Goal: Task Accomplishment & Management: Complete application form

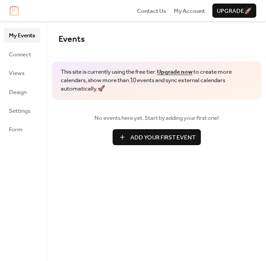
click at [139, 139] on span "Add Your First Event" at bounding box center [162, 137] width 65 height 9
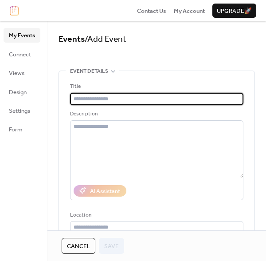
click at [149, 99] on input "text" at bounding box center [156, 99] width 173 height 12
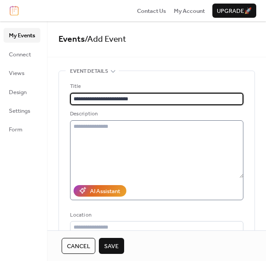
type input "**********"
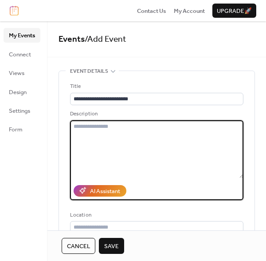
click at [165, 147] on textarea at bounding box center [156, 149] width 173 height 58
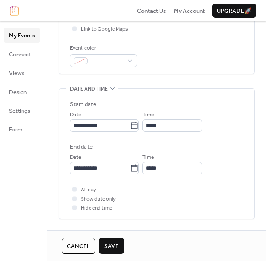
scroll to position [222, 0]
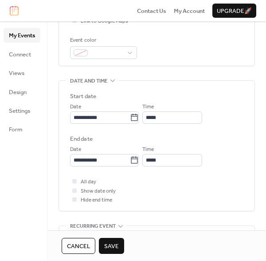
type textarea "**********"
click at [110, 81] on div "•••" at bounding box center [157, 81] width 196 height 1
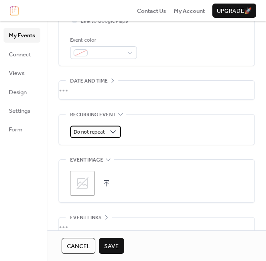
click at [98, 134] on span "Do not repeat" at bounding box center [89, 132] width 31 height 10
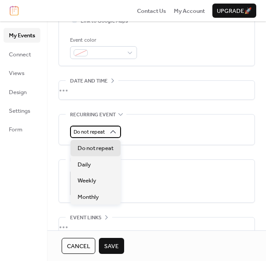
click at [100, 133] on span "Do not repeat" at bounding box center [89, 132] width 31 height 10
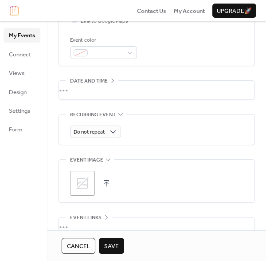
click at [131, 91] on div "•••" at bounding box center [157, 90] width 196 height 19
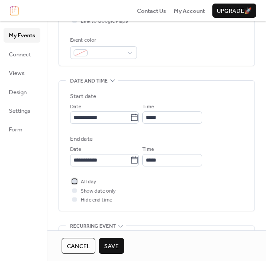
click at [88, 179] on span "All day" at bounding box center [89, 181] width 16 height 9
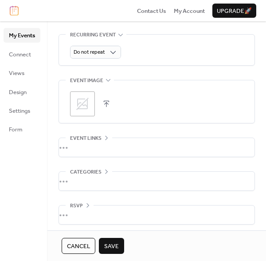
scroll to position [416, 0]
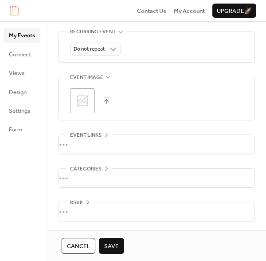
click at [108, 245] on span "Save" at bounding box center [111, 246] width 15 height 9
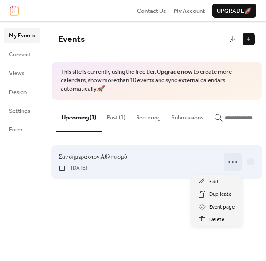
click at [232, 165] on icon at bounding box center [233, 162] width 14 height 14
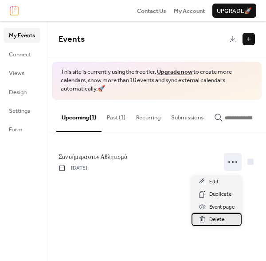
click at [216, 220] on span "Delete" at bounding box center [216, 219] width 15 height 9
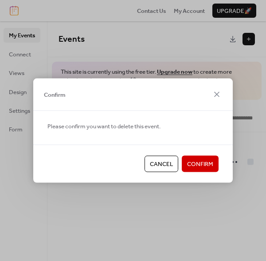
click at [212, 167] on span "Confirm" at bounding box center [200, 164] width 26 height 9
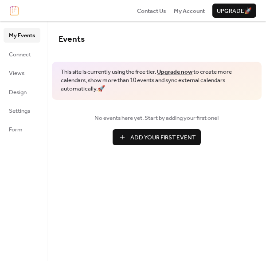
click at [185, 138] on span "Add Your First Event" at bounding box center [162, 137] width 65 height 9
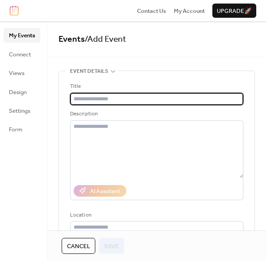
click at [184, 97] on input "text" at bounding box center [156, 99] width 173 height 12
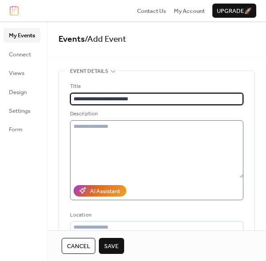
type input "**********"
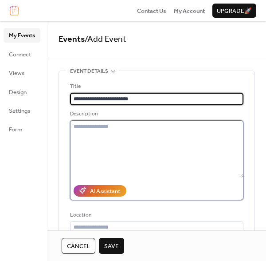
click at [172, 138] on textarea at bounding box center [156, 149] width 173 height 58
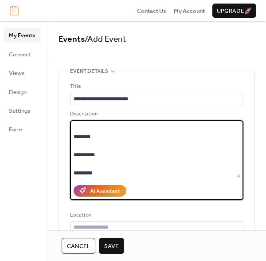
scroll to position [334, 0]
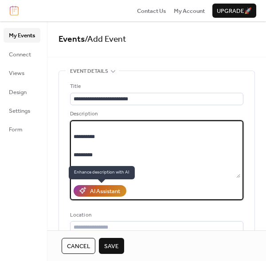
type textarea "**********"
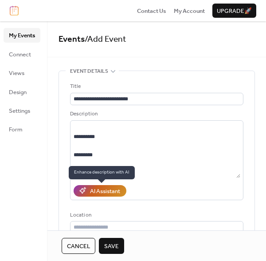
click at [113, 193] on div "AI Assistant" at bounding box center [105, 191] width 30 height 9
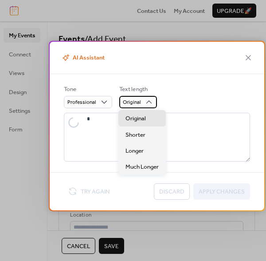
type textarea "**********"
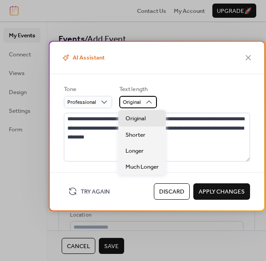
click at [145, 103] on icon at bounding box center [149, 102] width 9 height 9
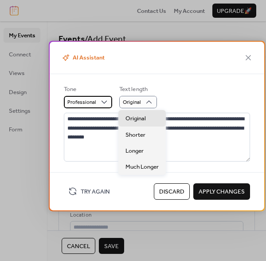
click at [97, 100] on div "Professional" at bounding box center [88, 102] width 48 height 12
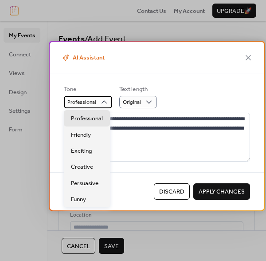
click at [97, 100] on div "Professional" at bounding box center [88, 102] width 48 height 12
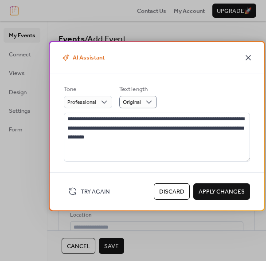
click at [246, 61] on icon at bounding box center [248, 57] width 11 height 11
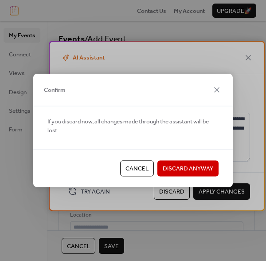
click at [168, 162] on button "Discard Anyway" at bounding box center [187, 168] width 61 height 16
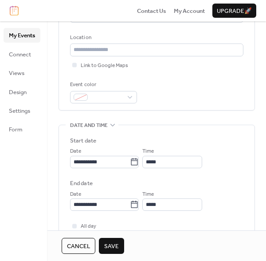
scroll to position [222, 0]
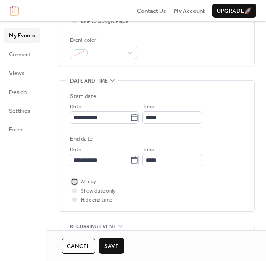
click at [79, 181] on div at bounding box center [74, 181] width 9 height 9
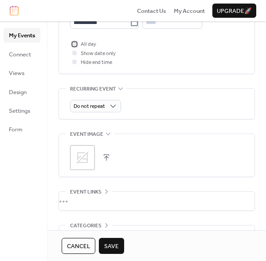
scroll to position [399, 0]
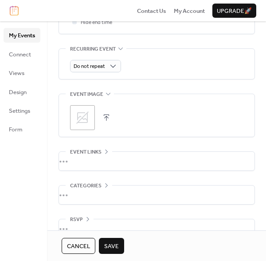
click at [82, 116] on icon at bounding box center [82, 117] width 14 height 14
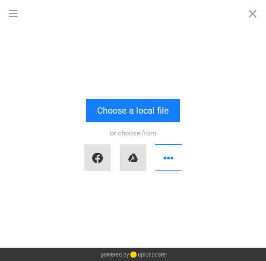
scroll to position [0, 0]
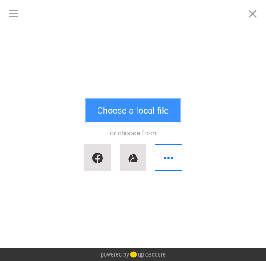
click at [149, 106] on button "Choose a local file" at bounding box center [133, 110] width 94 height 23
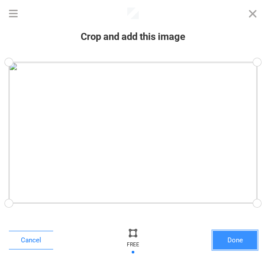
click at [226, 244] on button "Done" at bounding box center [235, 240] width 44 height 19
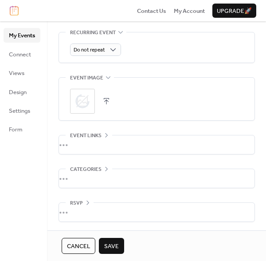
scroll to position [416, 0]
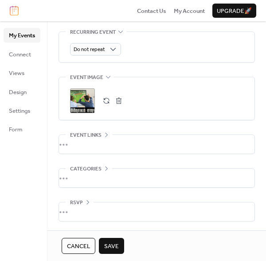
click at [105, 166] on icon at bounding box center [106, 168] width 7 height 7
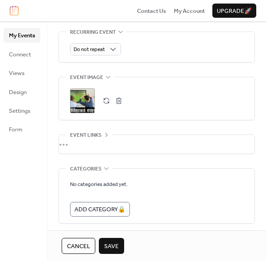
click at [105, 166] on icon at bounding box center [106, 168] width 7 height 7
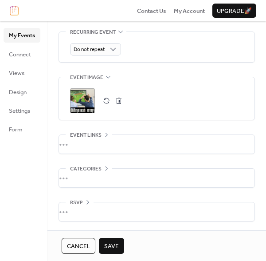
click at [113, 246] on span "Save" at bounding box center [111, 246] width 15 height 9
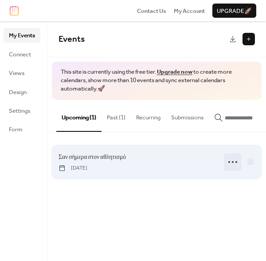
click at [233, 162] on icon at bounding box center [233, 162] width 14 height 14
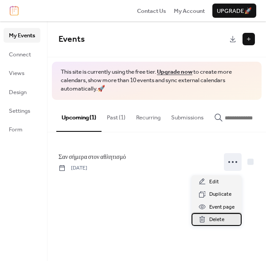
click at [216, 217] on span "Delete" at bounding box center [216, 219] width 15 height 9
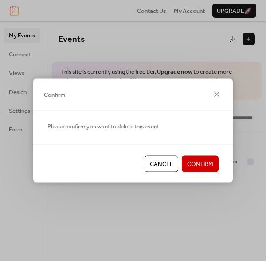
click at [201, 160] on span "Confirm" at bounding box center [200, 164] width 26 height 9
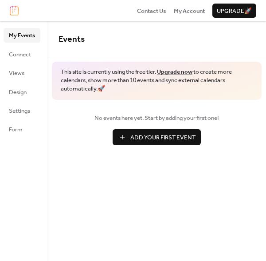
click at [123, 138] on button "Add Your First Event" at bounding box center [157, 137] width 88 height 16
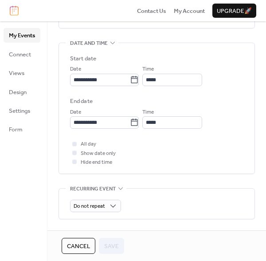
scroll to position [311, 0]
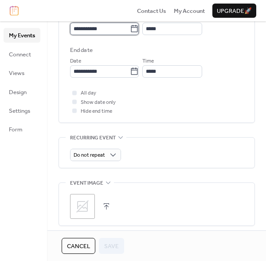
click at [93, 30] on input "**********" at bounding box center [100, 29] width 60 height 12
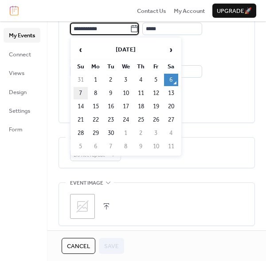
click at [83, 90] on td "7" at bounding box center [81, 93] width 14 height 12
type input "**********"
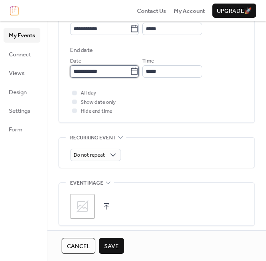
click at [90, 70] on input "**********" at bounding box center [100, 71] width 60 height 12
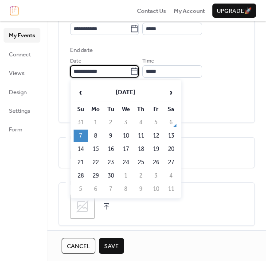
click at [200, 97] on div "All day Show date only Hide end time" at bounding box center [156, 101] width 173 height 27
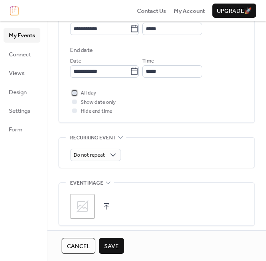
click at [90, 94] on span "All day" at bounding box center [89, 93] width 16 height 9
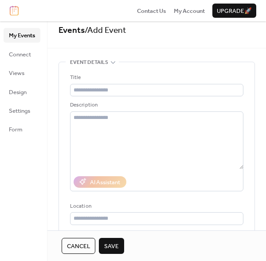
scroll to position [0, 0]
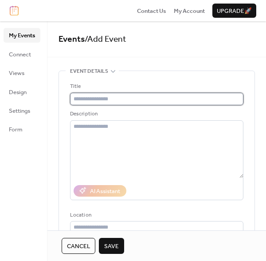
click at [104, 98] on input "text" at bounding box center [156, 99] width 173 height 12
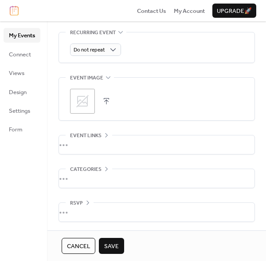
scroll to position [416, 0]
type input "**********"
click at [106, 251] on span "Save" at bounding box center [111, 246] width 15 height 9
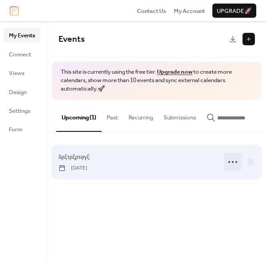
click at [233, 163] on circle at bounding box center [233, 162] width 2 height 2
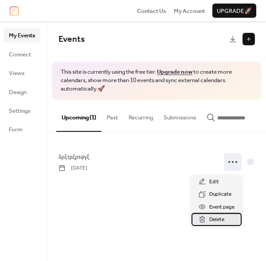
click at [222, 221] on span "Delete" at bounding box center [216, 219] width 15 height 9
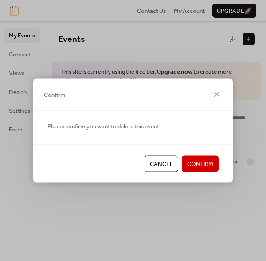
click at [208, 164] on span "Confirm" at bounding box center [200, 164] width 26 height 9
